Goal: Information Seeking & Learning: Check status

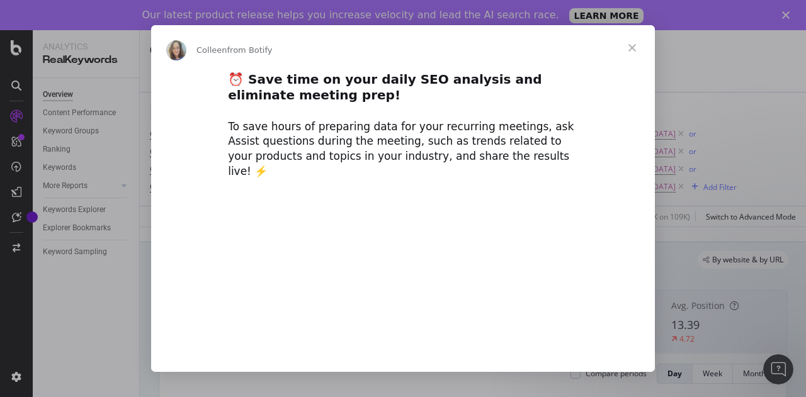
click at [639, 40] on span "Close" at bounding box center [631, 47] width 45 height 45
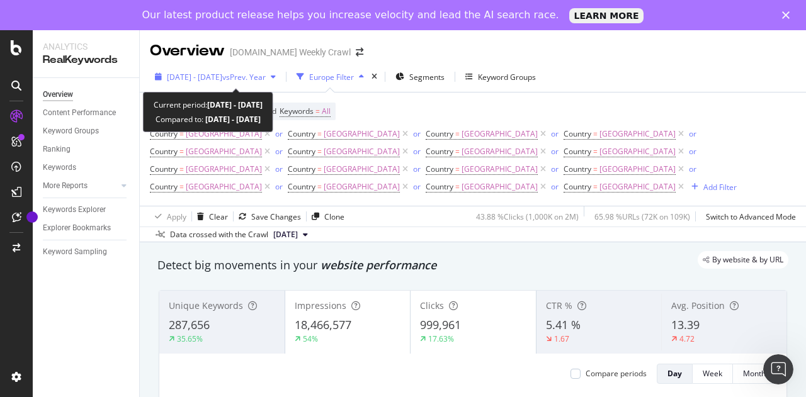
click at [266, 78] on span "vs Prev. Year" at bounding box center [243, 77] width 43 height 11
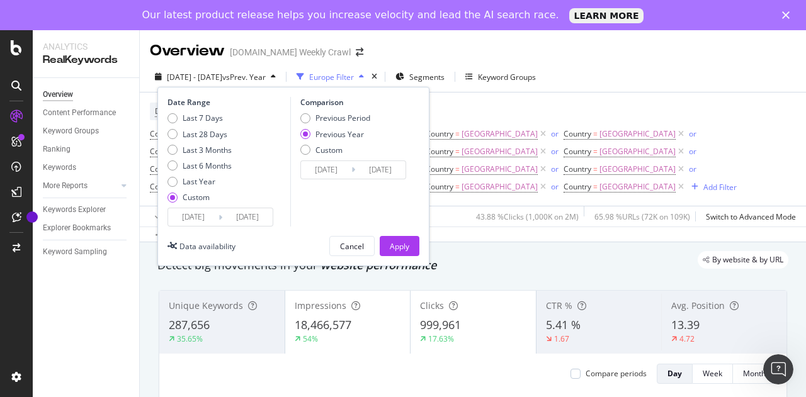
click at [215, 220] on input "[DATE]" at bounding box center [193, 217] width 50 height 18
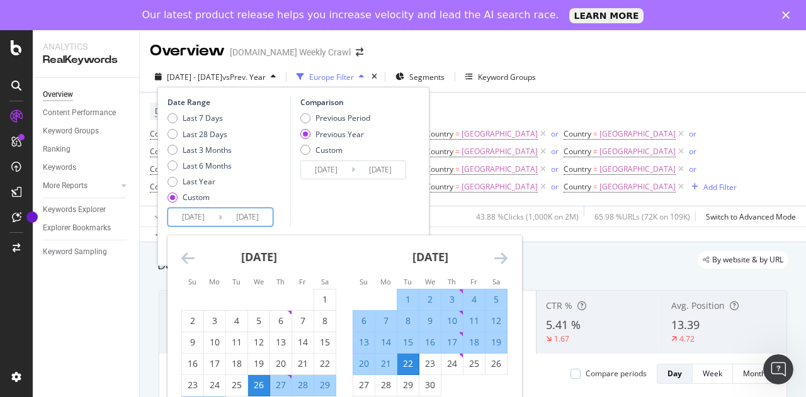
click at [186, 258] on icon "Move backward to switch to the previous month." at bounding box center [187, 258] width 13 height 15
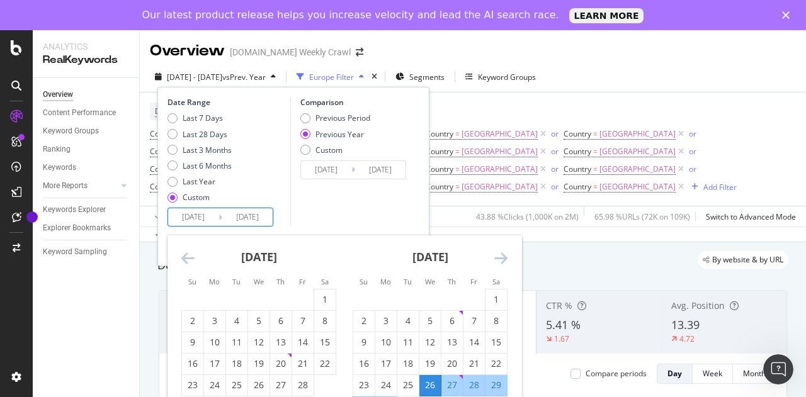
click at [186, 258] on icon "Move backward to switch to the previous month." at bounding box center [187, 258] width 13 height 15
click at [208, 302] on div "2" at bounding box center [214, 299] width 21 height 13
type input "[DATE]"
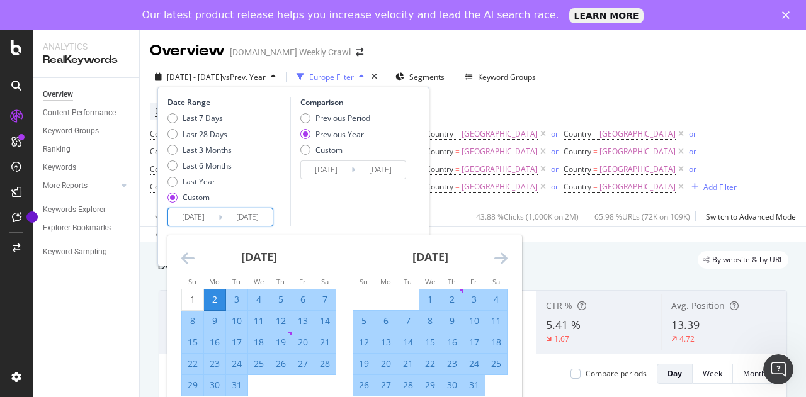
scroll to position [97, 0]
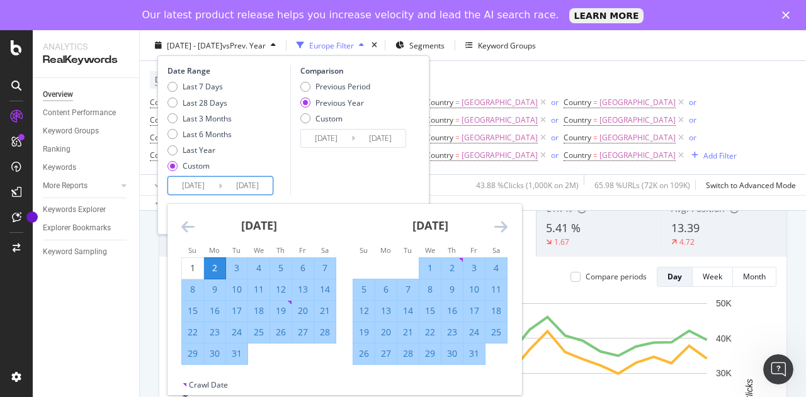
click at [502, 228] on icon "Move forward to switch to the next month." at bounding box center [500, 226] width 13 height 15
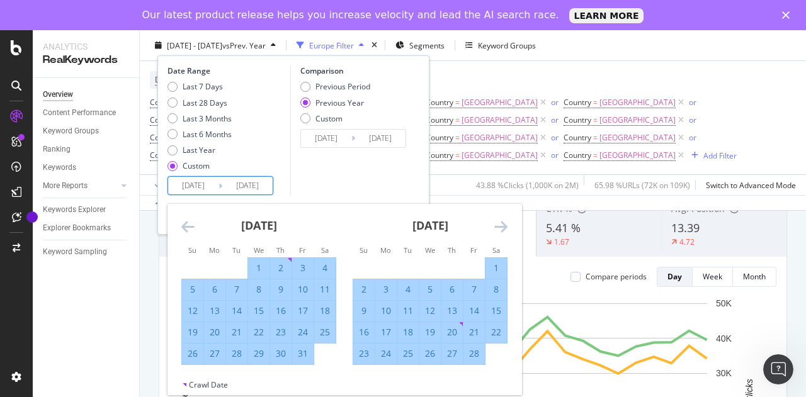
click at [502, 228] on icon "Move forward to switch to the next month." at bounding box center [500, 226] width 13 height 15
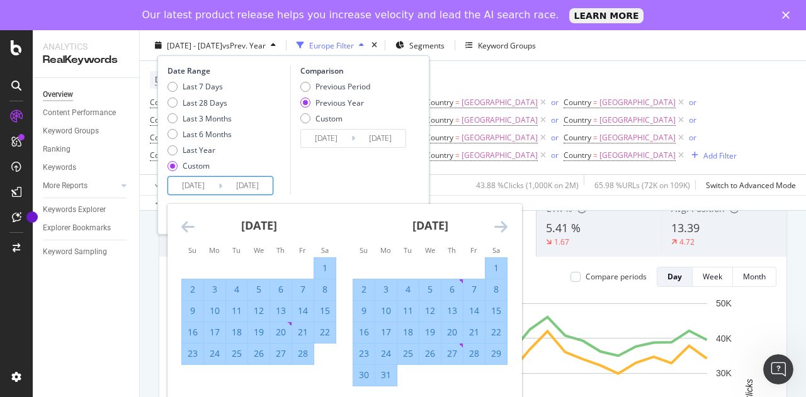
click at [502, 228] on icon "Move forward to switch to the next month." at bounding box center [500, 226] width 13 height 15
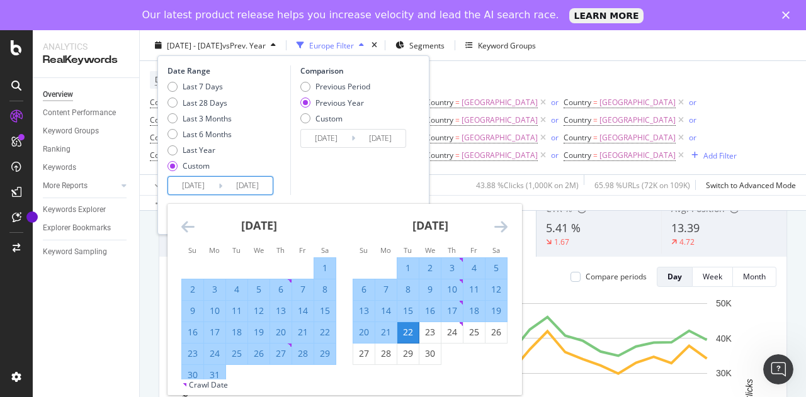
click at [502, 228] on icon "Move forward to switch to the next month." at bounding box center [500, 226] width 13 height 15
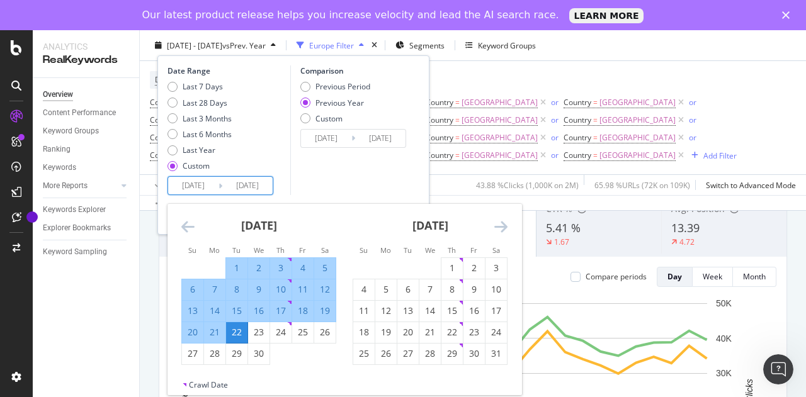
click at [502, 228] on icon "Move forward to switch to the next month." at bounding box center [500, 226] width 13 height 15
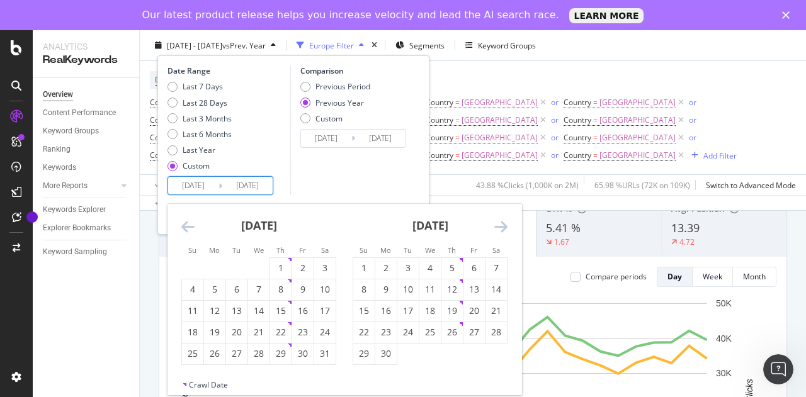
click at [502, 228] on icon "Move forward to switch to the next month." at bounding box center [500, 226] width 13 height 15
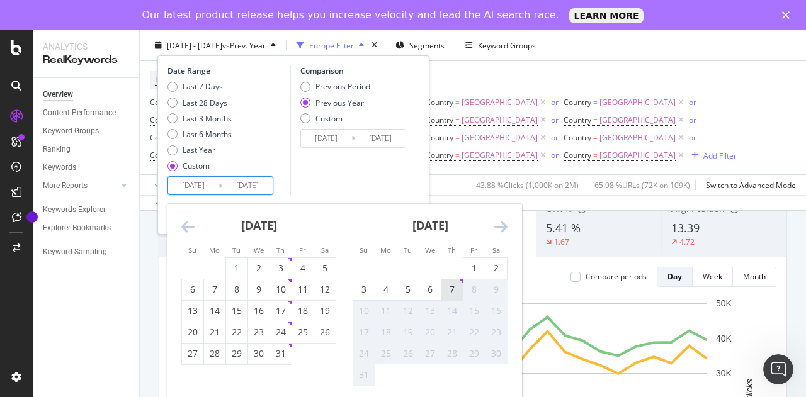
click at [456, 291] on div "7" at bounding box center [451, 289] width 21 height 13
type input "[DATE]"
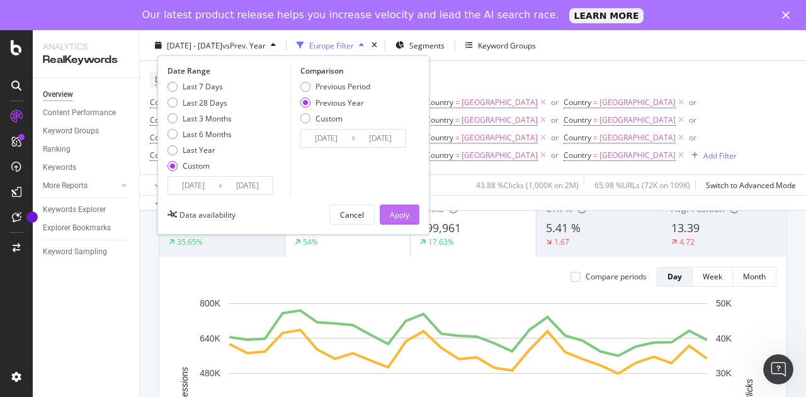
click at [405, 213] on div "Apply" at bounding box center [400, 214] width 20 height 11
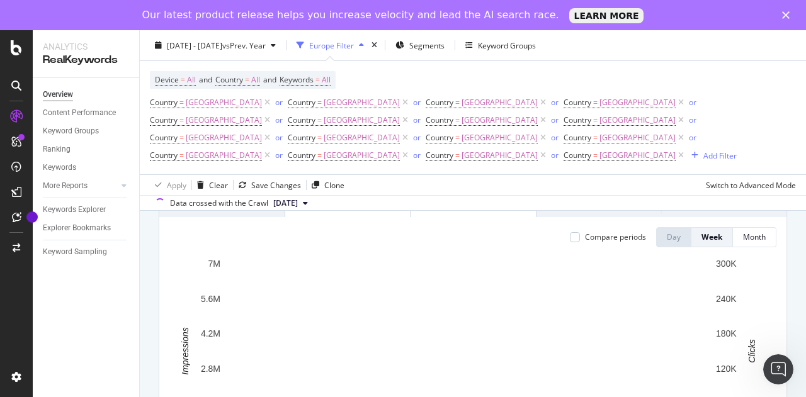
scroll to position [138, 0]
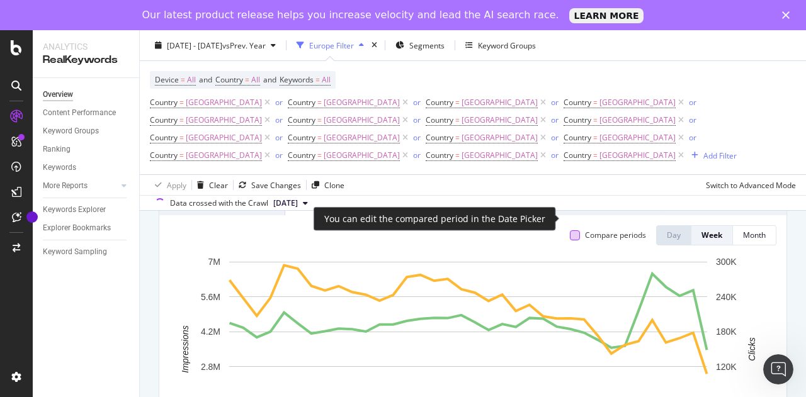
click at [570, 230] on div at bounding box center [575, 235] width 10 height 10
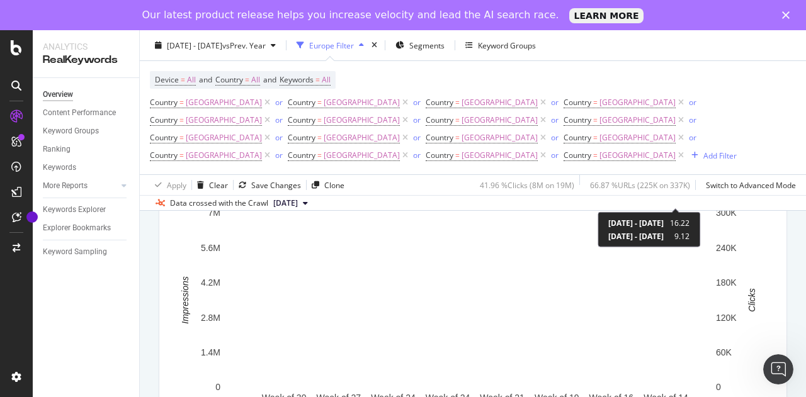
scroll to position [0, 0]
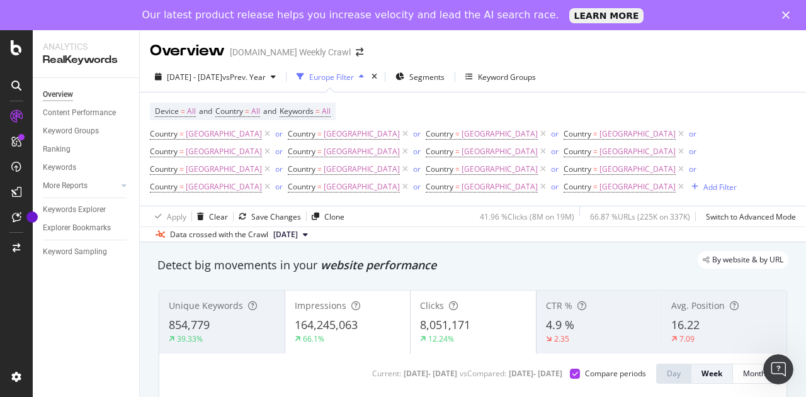
click at [369, 77] on div "button" at bounding box center [361, 77] width 15 height 8
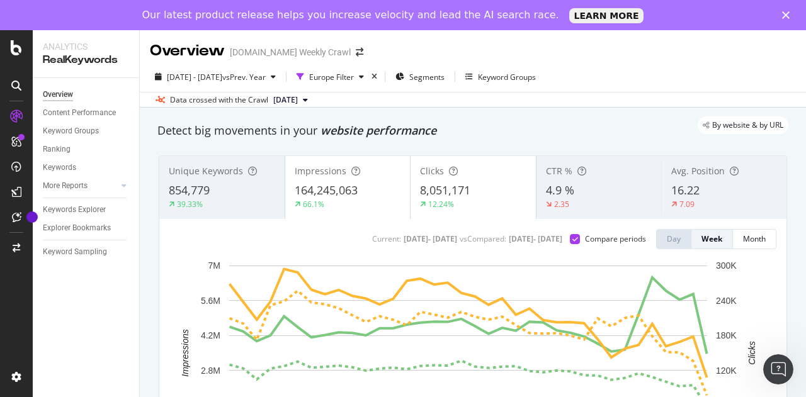
scroll to position [1, 0]
click at [369, 73] on div "button" at bounding box center [361, 76] width 15 height 8
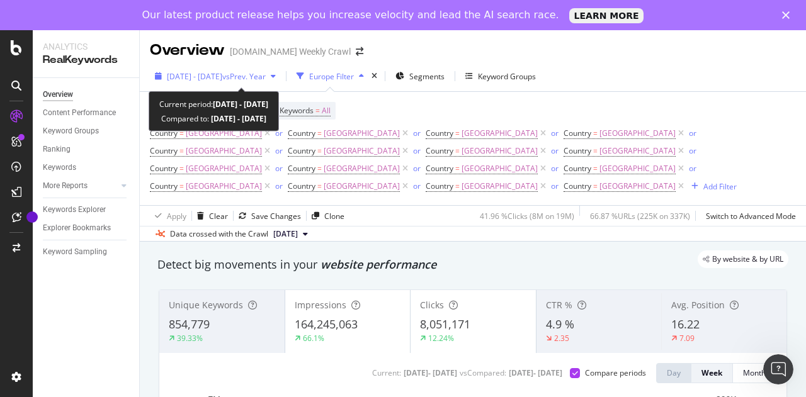
click at [266, 75] on span "vs Prev. Year" at bounding box center [243, 76] width 43 height 11
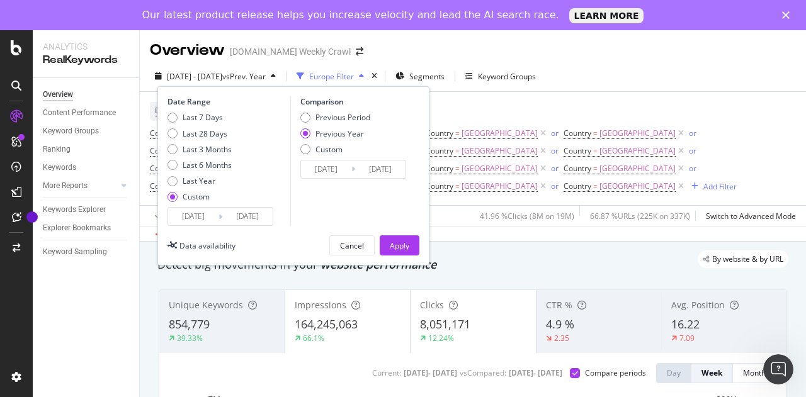
click at [485, 101] on div "Device = All and Country = All and Keywords = All Country = [GEOGRAPHIC_DATA] o…" at bounding box center [473, 148] width 646 height 113
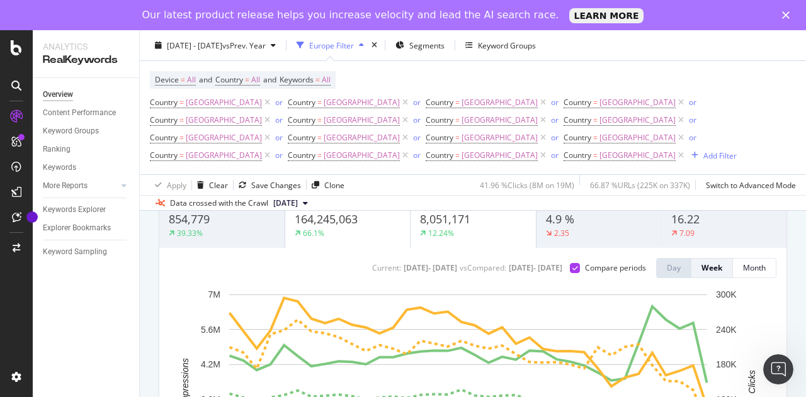
scroll to position [0, 0]
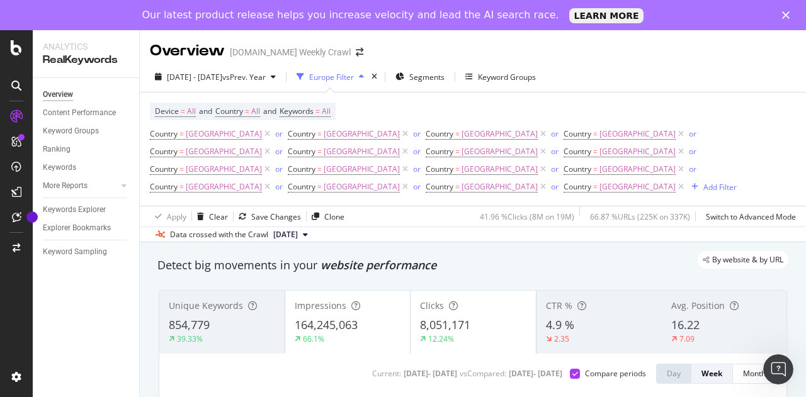
click at [354, 74] on div "Europe Filter" at bounding box center [331, 77] width 45 height 11
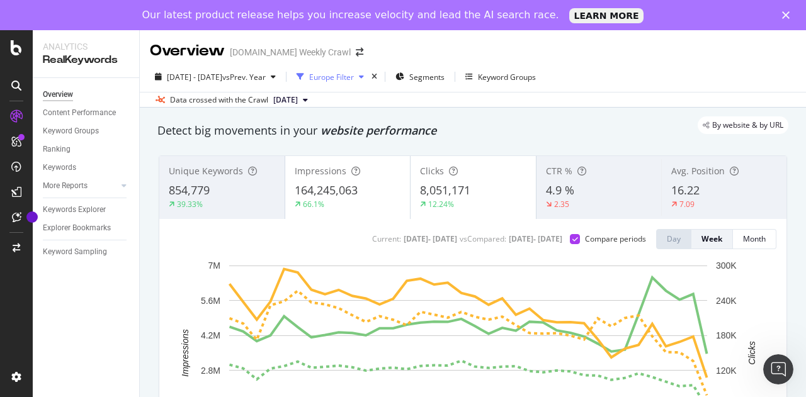
click at [354, 74] on div "Europe Filter" at bounding box center [331, 77] width 45 height 11
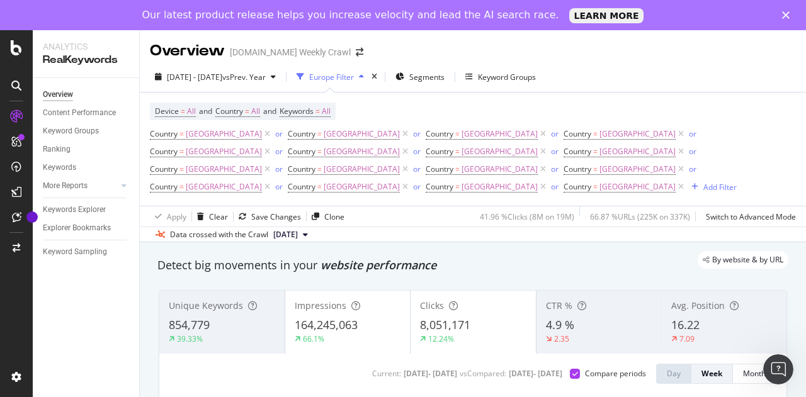
click at [354, 77] on div "Europe Filter" at bounding box center [331, 77] width 45 height 11
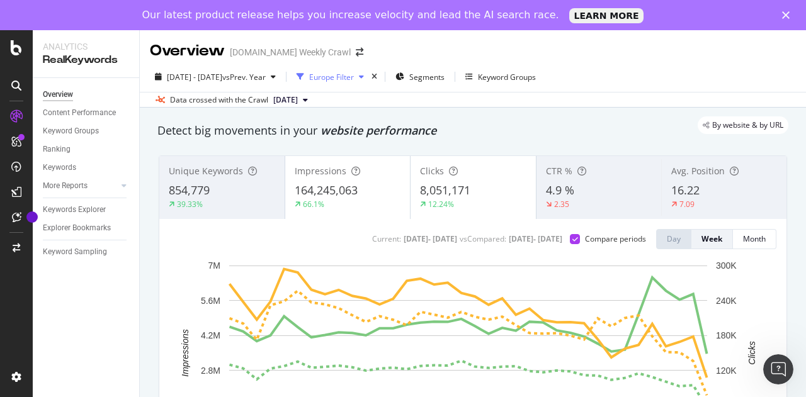
click at [354, 77] on div "Europe Filter" at bounding box center [331, 77] width 45 height 11
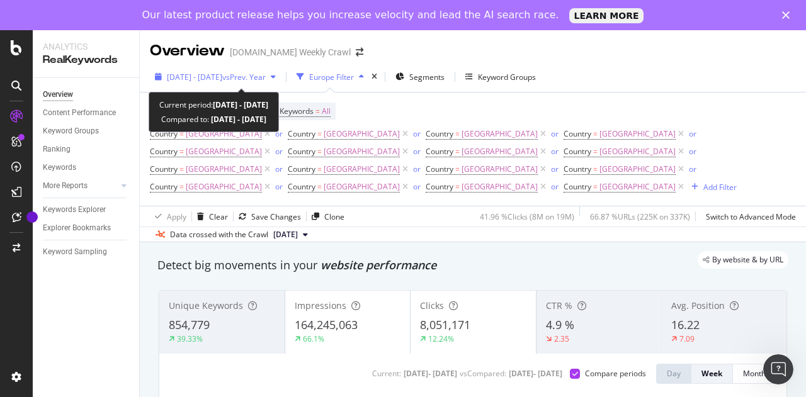
click at [281, 75] on div "button" at bounding box center [273, 77] width 15 height 8
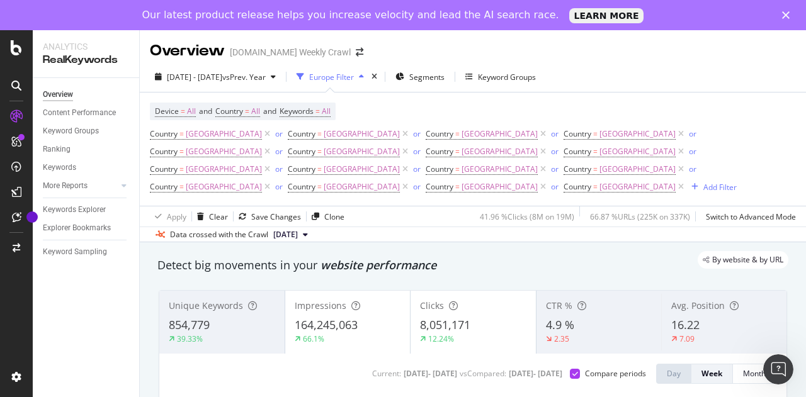
click at [390, 60] on div "Overview [DOMAIN_NAME] Weekly Crawl" at bounding box center [473, 45] width 666 height 31
click at [364, 76] on icon "button" at bounding box center [361, 77] width 5 height 8
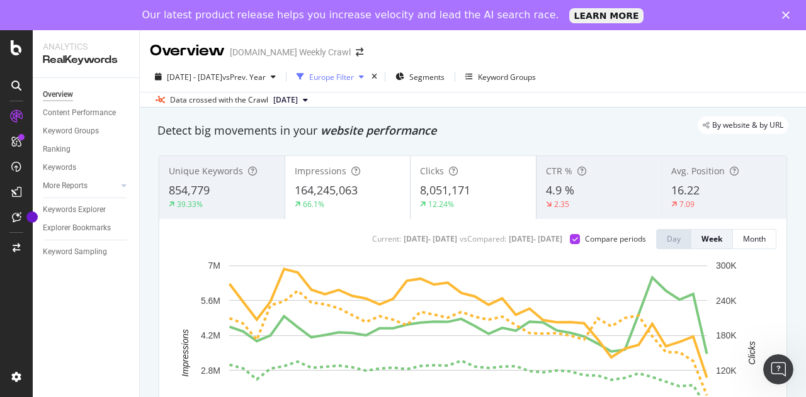
click at [364, 76] on icon "button" at bounding box center [361, 77] width 5 height 8
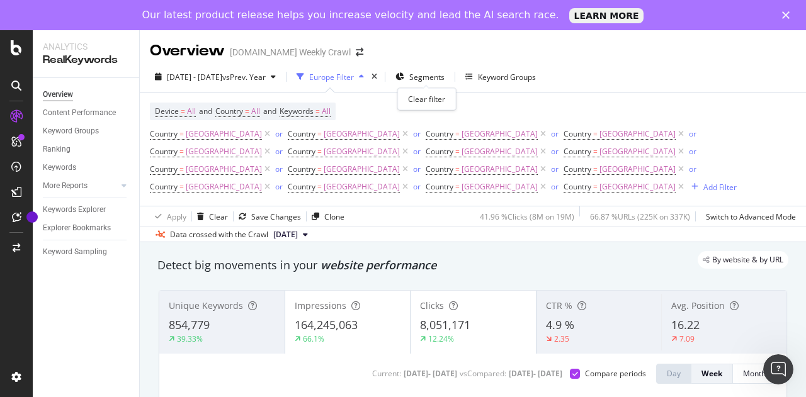
click at [380, 78] on div "times" at bounding box center [374, 76] width 11 height 13
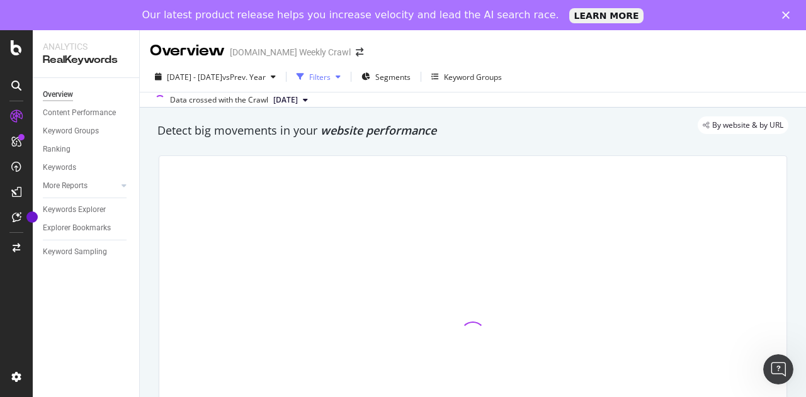
click at [330, 73] on div "Filters" at bounding box center [319, 77] width 21 height 11
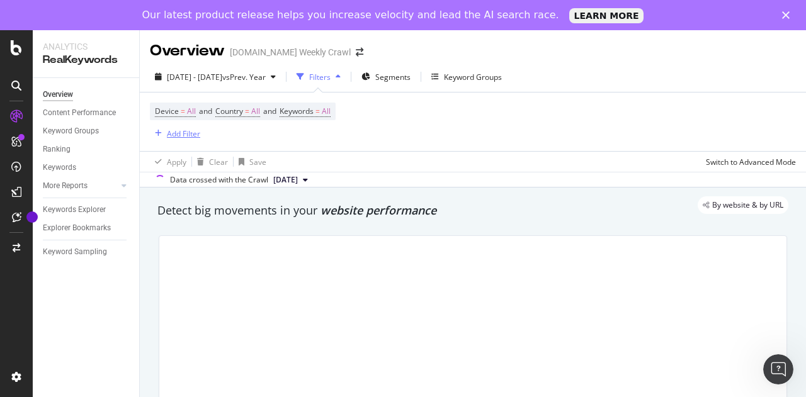
click at [183, 133] on div "Add Filter" at bounding box center [183, 133] width 33 height 11
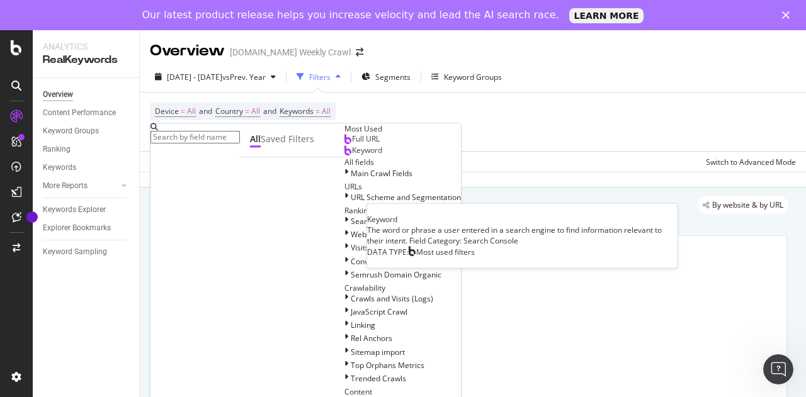
scroll to position [26, 0]
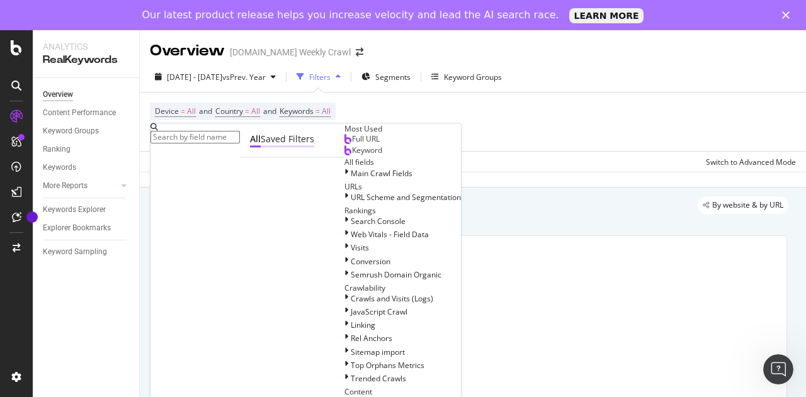
click at [261, 145] on div "Saved Filters" at bounding box center [288, 139] width 54 height 13
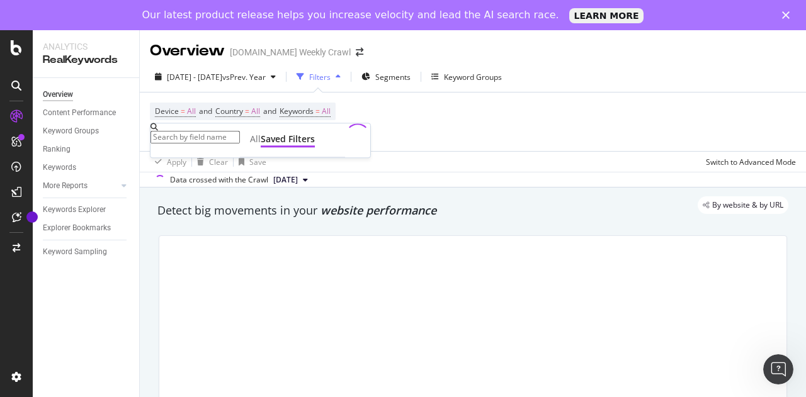
scroll to position [0, 0]
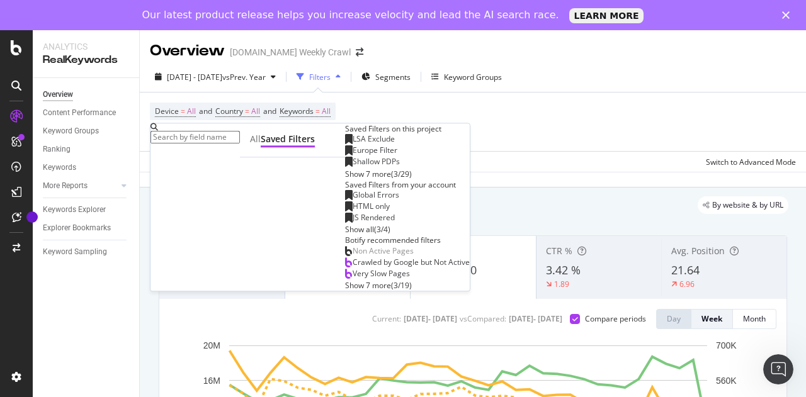
click at [352, 144] on span "LSA Exclude" at bounding box center [373, 138] width 42 height 11
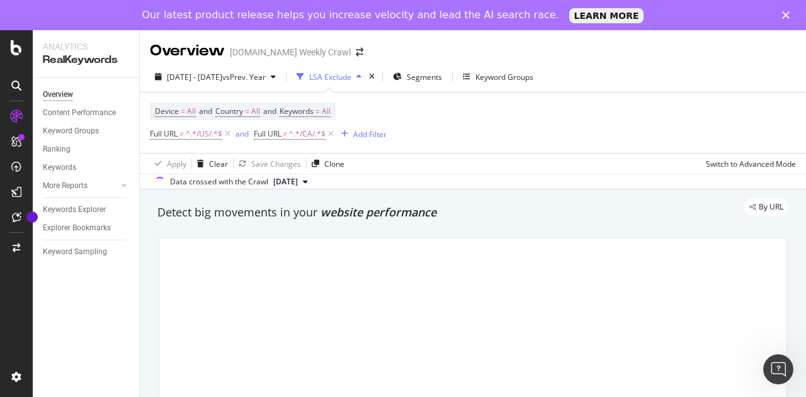
scroll to position [123, 0]
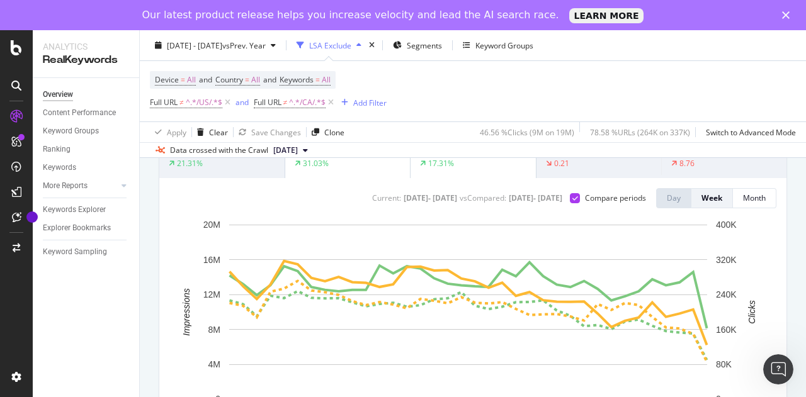
click at [493, 80] on div "Device = All and Country = All and Keywords = All Full URL ≠ ^.*/US/.*$ and Ful…" at bounding box center [473, 91] width 646 height 60
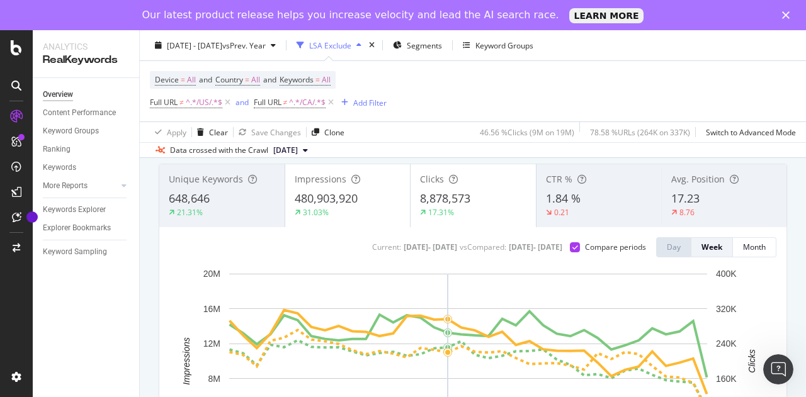
scroll to position [73, 0]
